Goal: Task Accomplishment & Management: Use online tool/utility

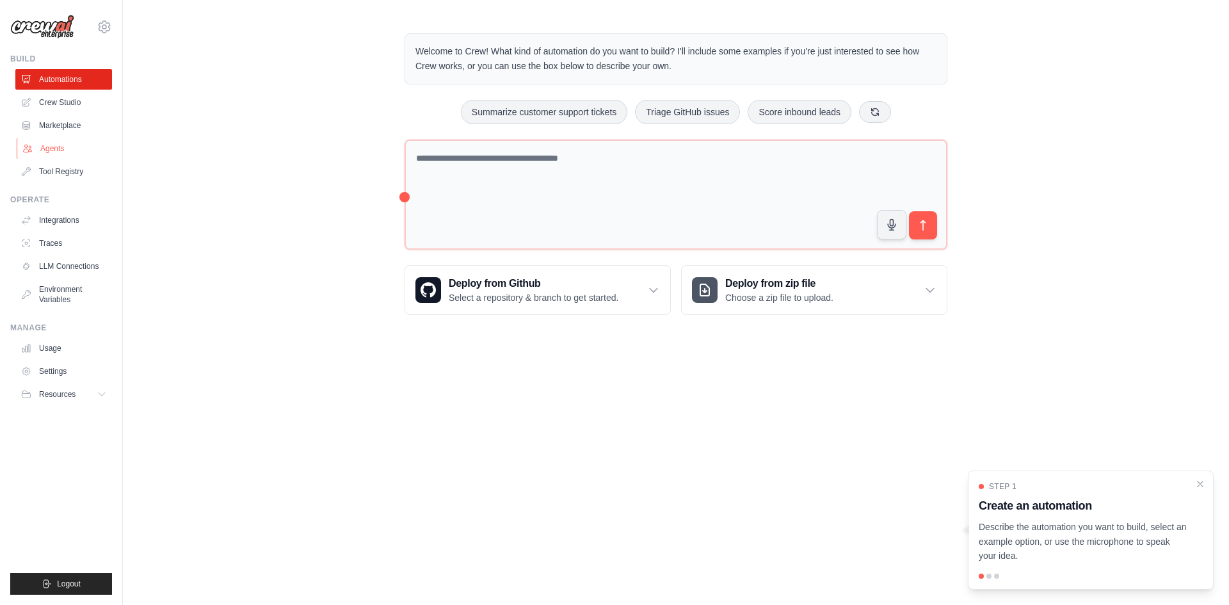
click at [33, 141] on link "Agents" at bounding box center [65, 148] width 97 height 20
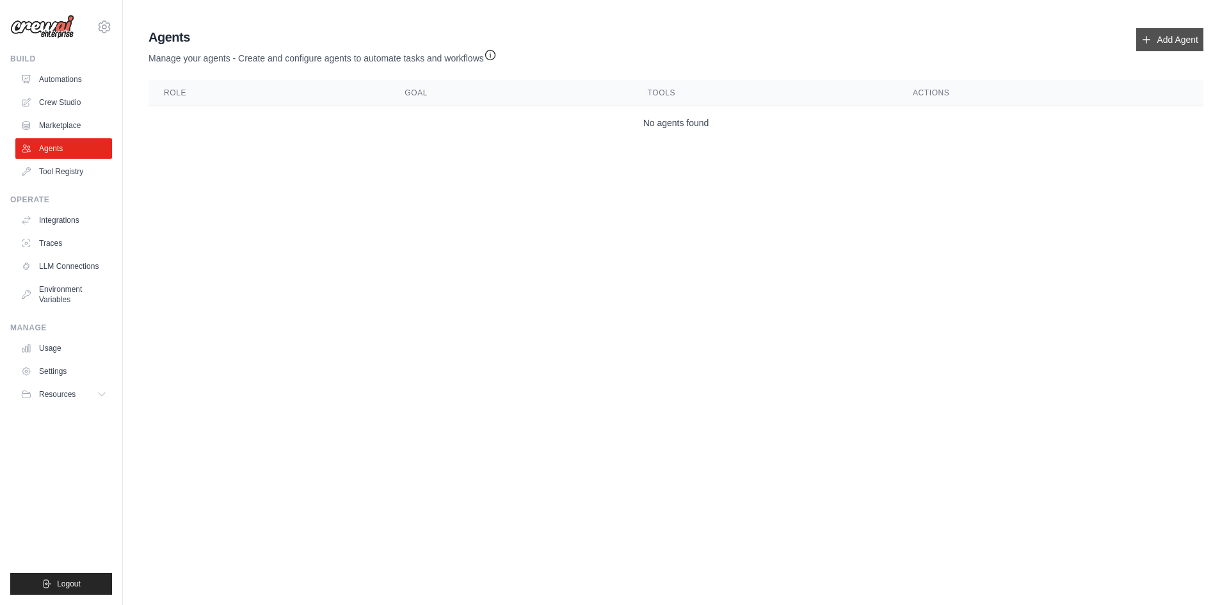
click at [1168, 28] on link "Add Agent" at bounding box center [1169, 39] width 67 height 23
